Goal: Obtain resource: Download file/media

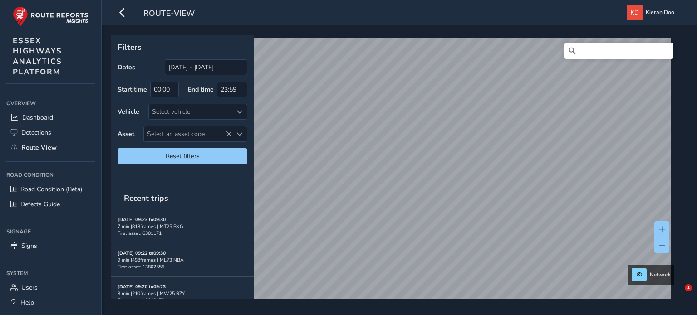
click at [25, 121] on link "Dashboard" at bounding box center [50, 117] width 88 height 15
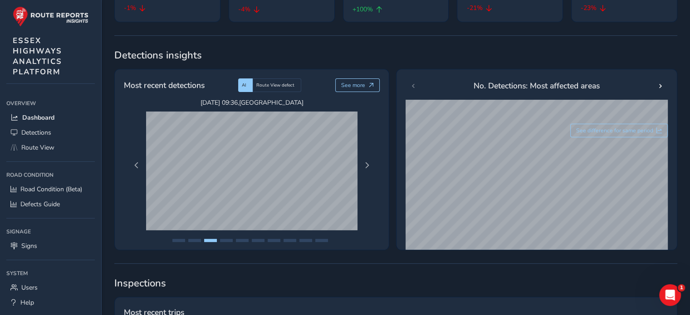
scroll to position [105, 0]
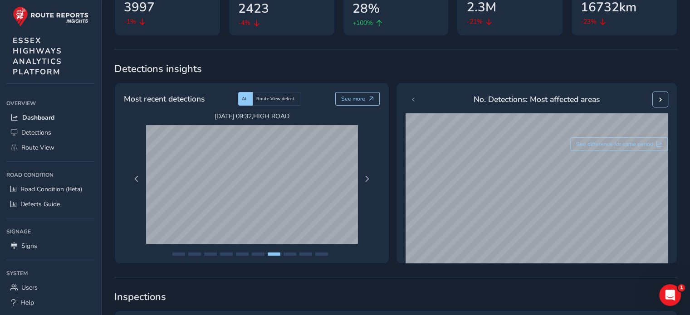
click at [659, 99] on span at bounding box center [660, 100] width 6 height 6
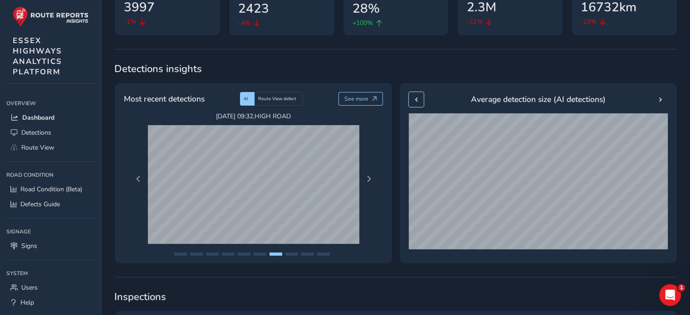
click at [416, 99] on span at bounding box center [416, 100] width 6 height 6
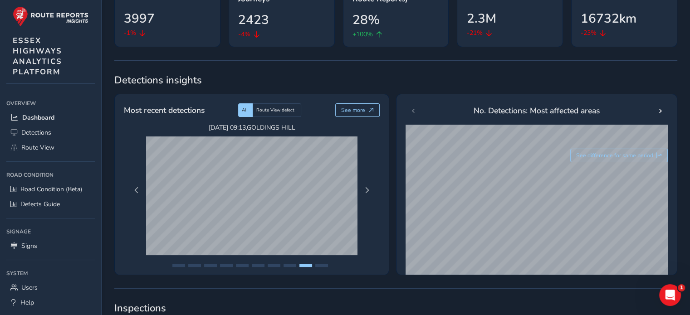
scroll to position [60, 0]
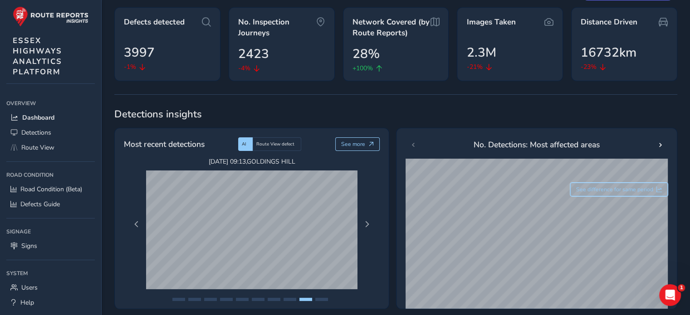
click at [595, 186] on span "See difference for same period" at bounding box center [614, 189] width 77 height 7
click at [635, 184] on button "See last 30 days only" at bounding box center [630, 190] width 75 height 14
click at [668, 141] on div "No. Detections: Most affected areas See difference for same period" at bounding box center [536, 218] width 281 height 181
click at [666, 143] on button at bounding box center [660, 144] width 15 height 15
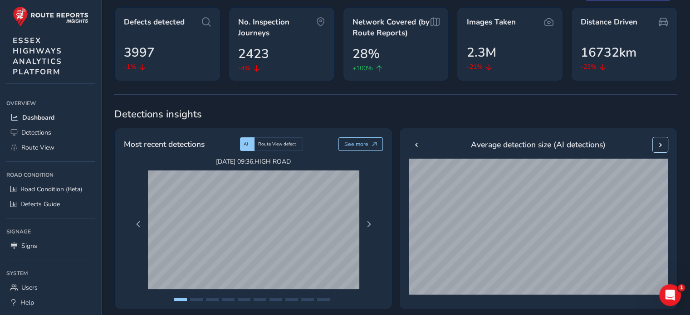
click at [662, 144] on span at bounding box center [660, 145] width 6 height 6
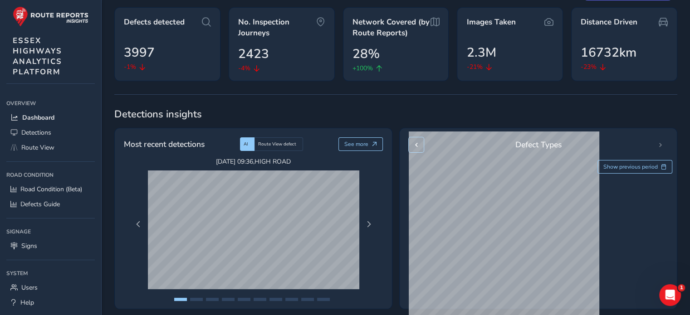
click at [413, 142] on span at bounding box center [416, 145] width 6 height 6
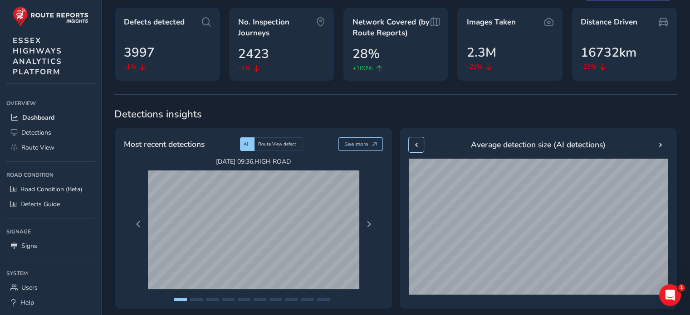
click at [413, 142] on span at bounding box center [416, 145] width 6 height 6
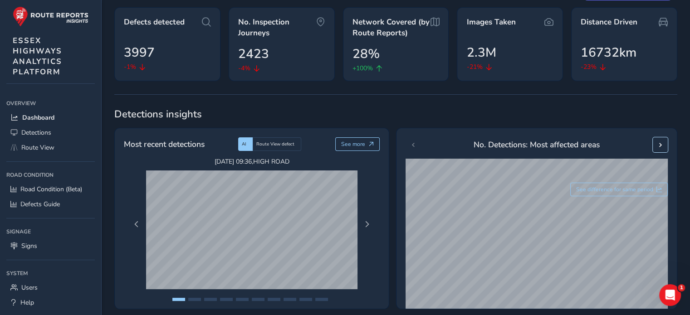
click at [661, 142] on span at bounding box center [660, 145] width 6 height 6
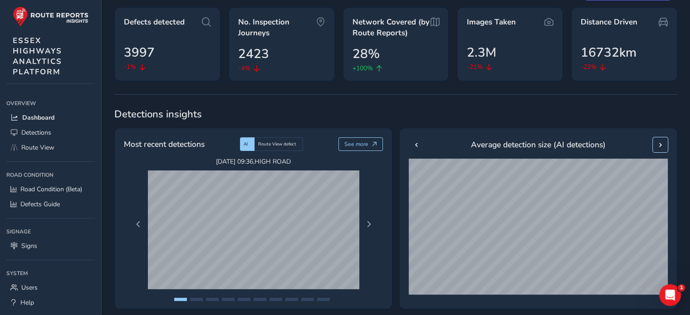
click at [665, 142] on button at bounding box center [660, 144] width 15 height 15
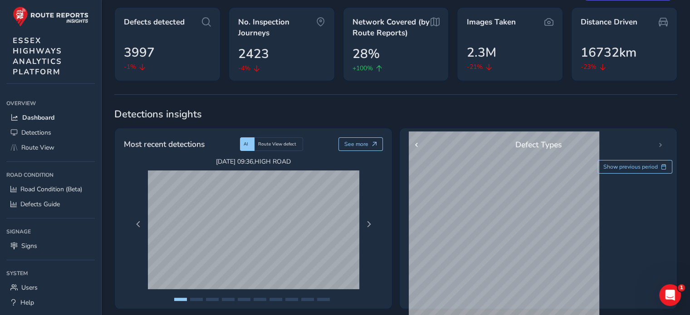
click at [661, 142] on div "Defect Types" at bounding box center [538, 144] width 259 height 15
click at [411, 144] on button at bounding box center [416, 144] width 15 height 15
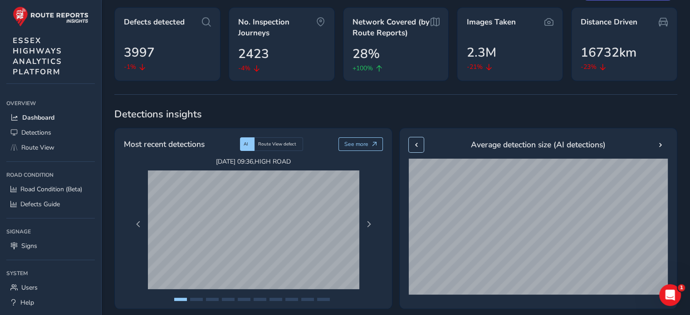
click at [410, 144] on button at bounding box center [416, 144] width 15 height 15
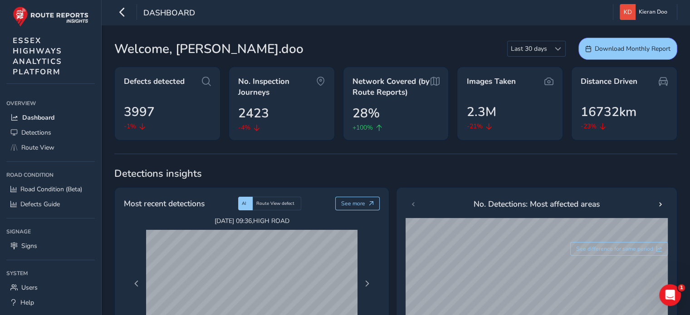
scroll to position [0, 0]
click at [557, 49] on span at bounding box center [558, 49] width 6 height 6
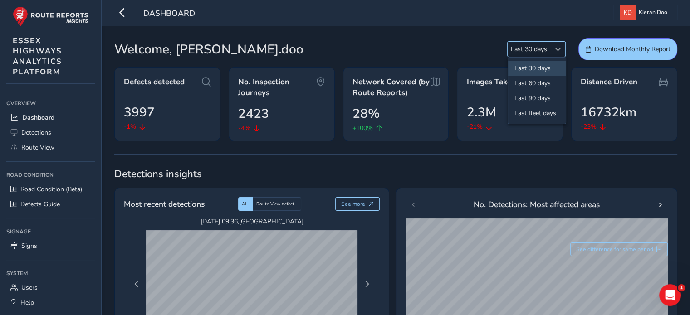
click at [557, 49] on span at bounding box center [558, 49] width 6 height 6
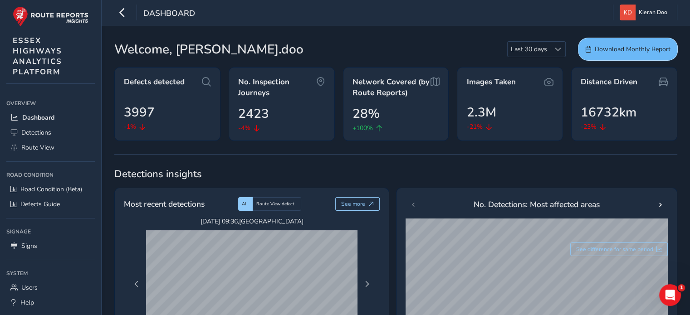
click at [623, 49] on span "Download Monthly Report" at bounding box center [633, 49] width 76 height 9
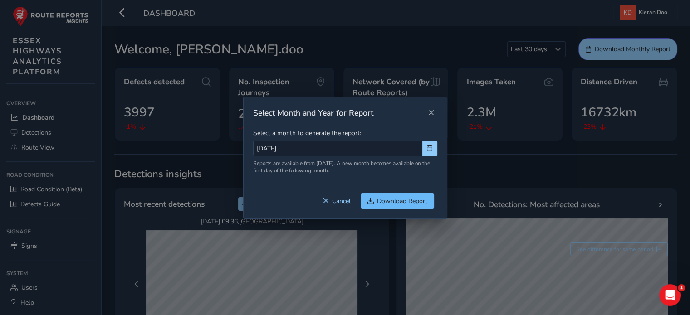
click at [390, 199] on span "Download Report" at bounding box center [402, 201] width 50 height 9
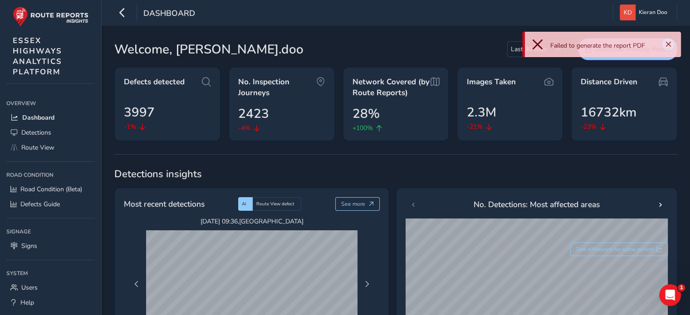
click at [669, 44] on span "Close" at bounding box center [668, 44] width 6 height 6
